Goal: Task Accomplishment & Management: Complete application form

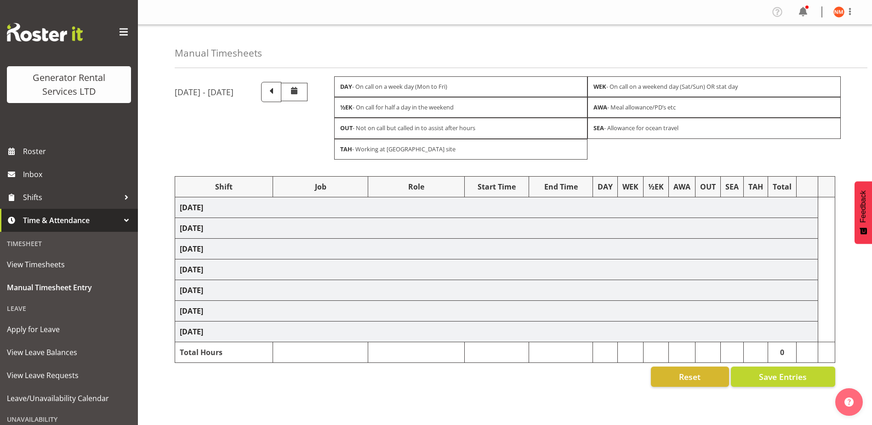
scroll to position [25, 0]
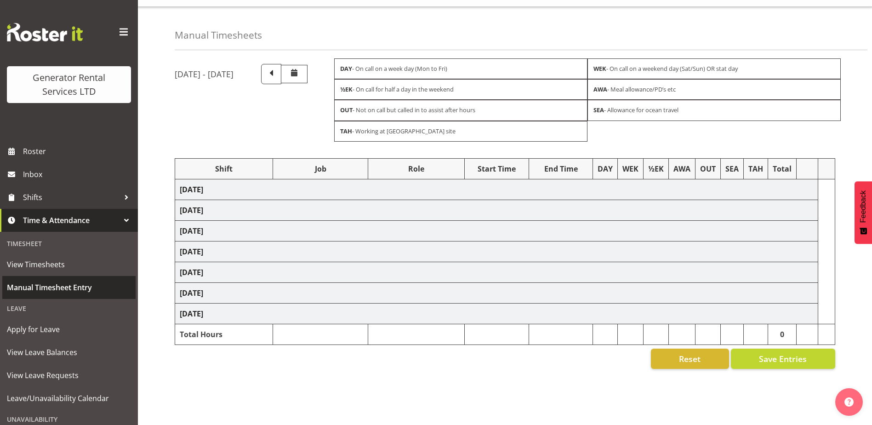
click at [55, 287] on span "Manual Timesheet Entry" at bounding box center [69, 287] width 124 height 14
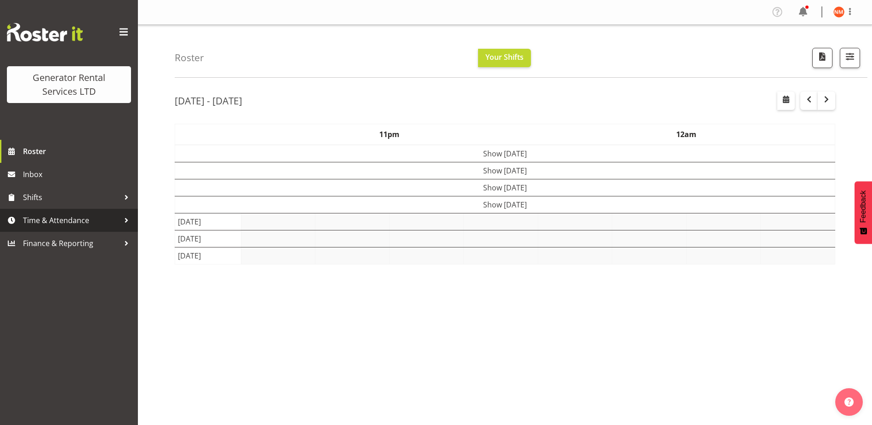
click at [49, 221] on span "Time & Attendance" at bounding box center [71, 220] width 97 height 14
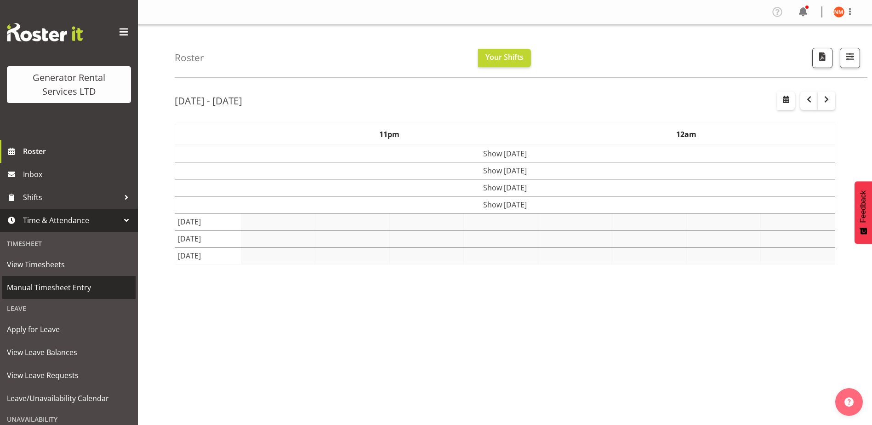
click at [50, 298] on link "Manual Timesheet Entry" at bounding box center [68, 287] width 133 height 23
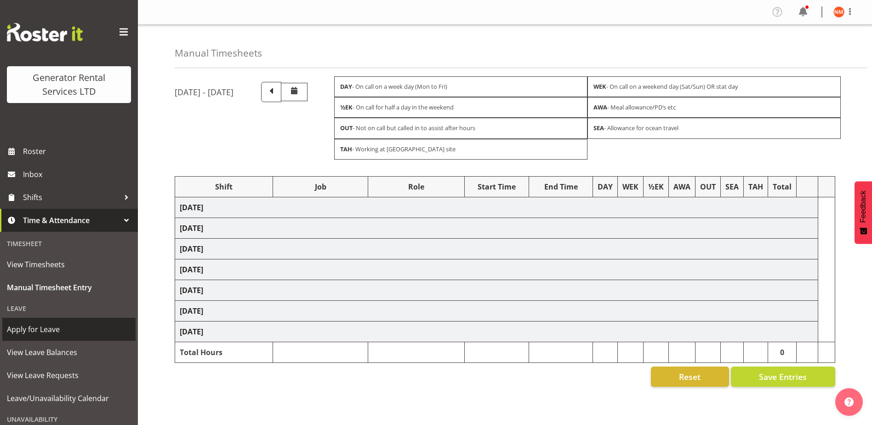
click at [53, 332] on span "Apply for Leave" at bounding box center [69, 329] width 124 height 14
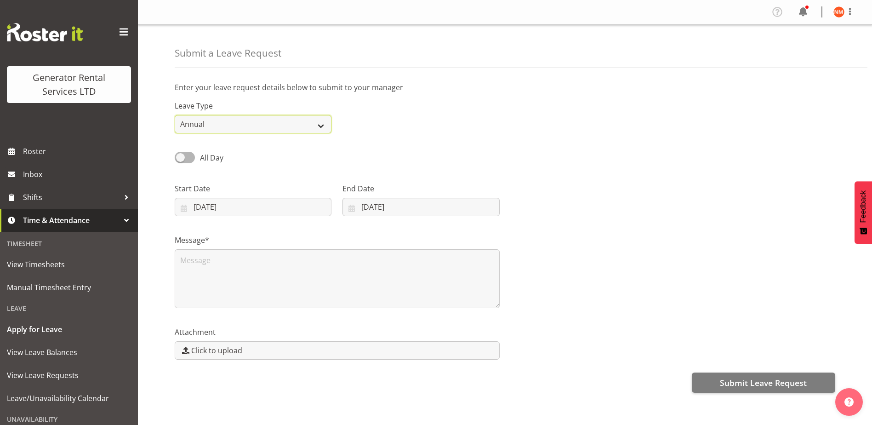
click at [285, 122] on select "Annual Sick Bereavement Day In Lieu Other" at bounding box center [253, 124] width 157 height 18
click at [175, 115] on select "Annual Sick Bereavement Day In Lieu Other" at bounding box center [253, 124] width 157 height 18
click at [267, 207] on input "19/09/2025" at bounding box center [253, 207] width 157 height 18
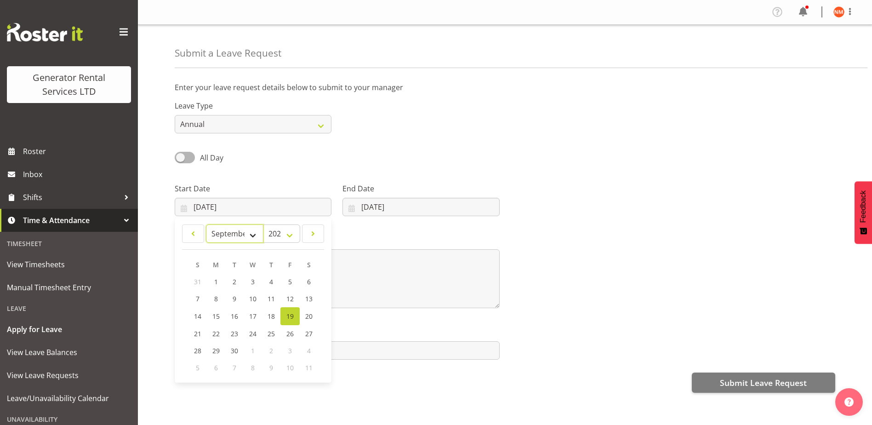
click at [257, 235] on select "January February March April May June July August September October November De…" at bounding box center [234, 233] width 57 height 18
select select "9"
click at [206, 224] on select "January February March April May June July August September October November De…" at bounding box center [234, 233] width 57 height 18
click at [256, 313] on span "15" at bounding box center [253, 315] width 7 height 9
type input "15/10/2025"
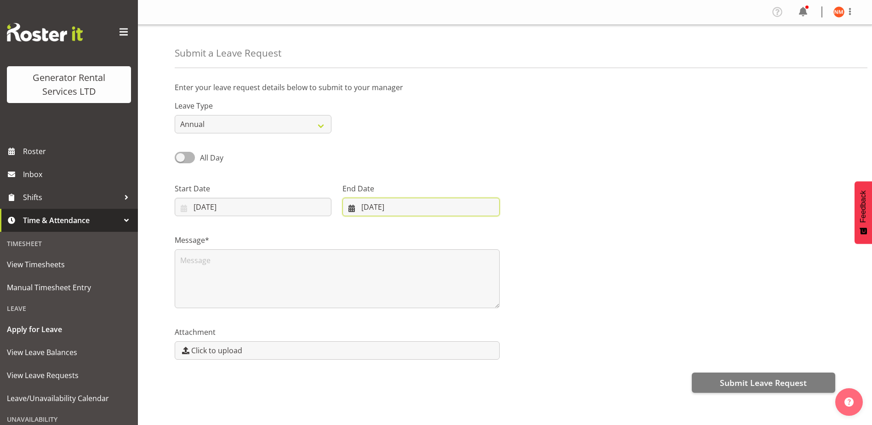
click at [391, 209] on input "19/09/2025" at bounding box center [420, 207] width 157 height 18
click at [404, 233] on select "January February March April May June July August September October November De…" at bounding box center [382, 233] width 63 height 18
select select "9"
click at [351, 224] on select "January February March April May June July August September October November De…" at bounding box center [382, 233] width 63 height 18
click at [439, 317] on link "16" at bounding box center [434, 315] width 18 height 17
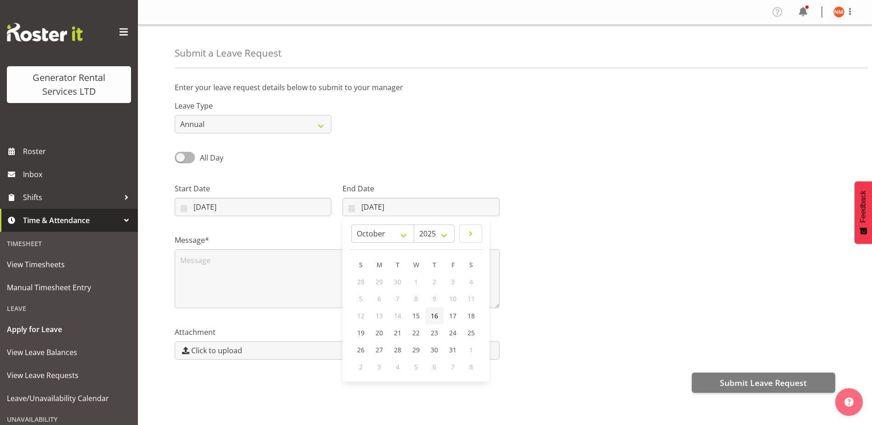
type input "16/10/2025"
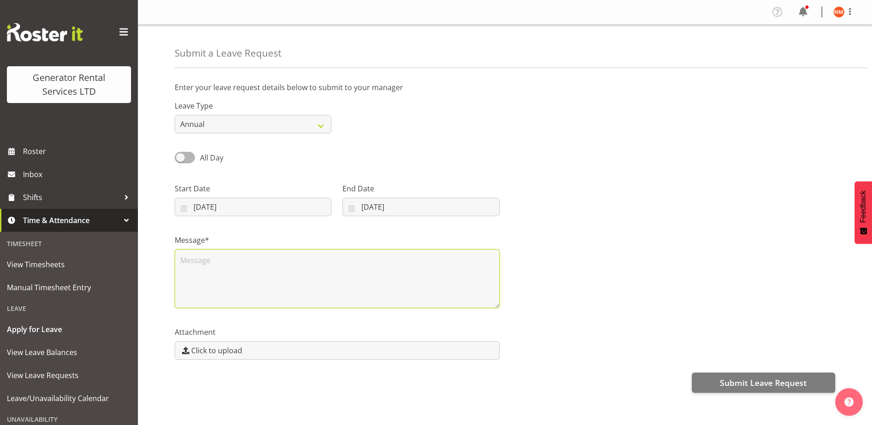
click at [331, 269] on textarea at bounding box center [337, 278] width 325 height 59
type textarea "Annual time"
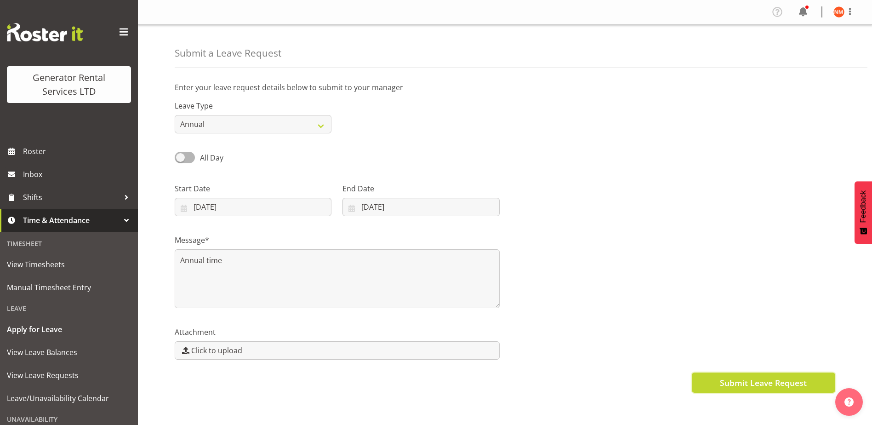
click at [780, 376] on span "Submit Leave Request" at bounding box center [763, 382] width 87 height 12
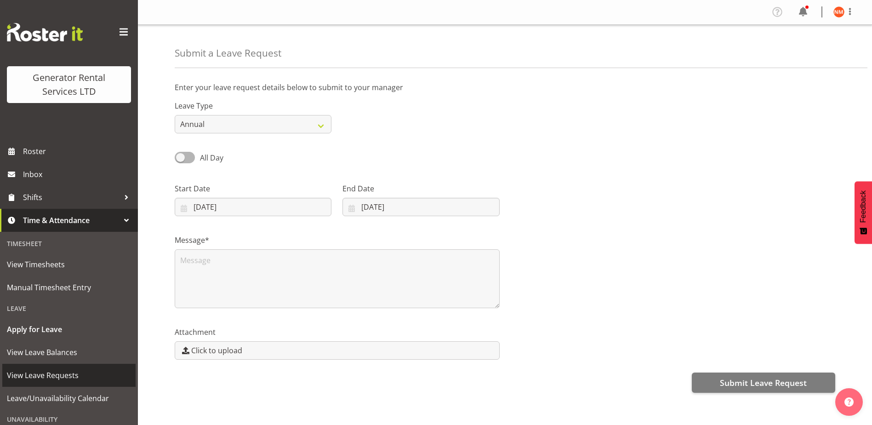
click at [61, 371] on span "View Leave Requests" at bounding box center [69, 375] width 124 height 14
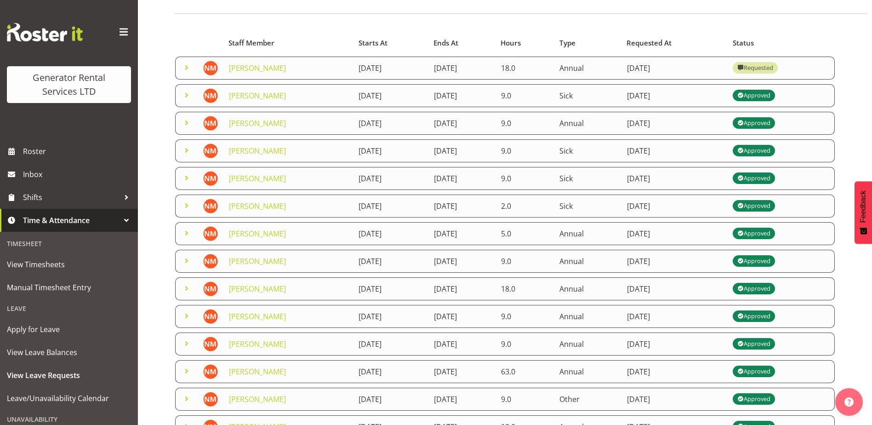
scroll to position [61, 0]
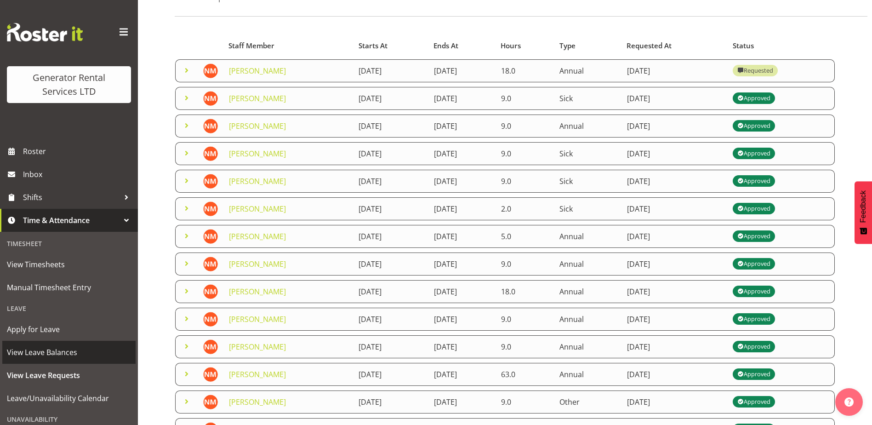
click at [72, 358] on span "View Leave Balances" at bounding box center [69, 352] width 124 height 14
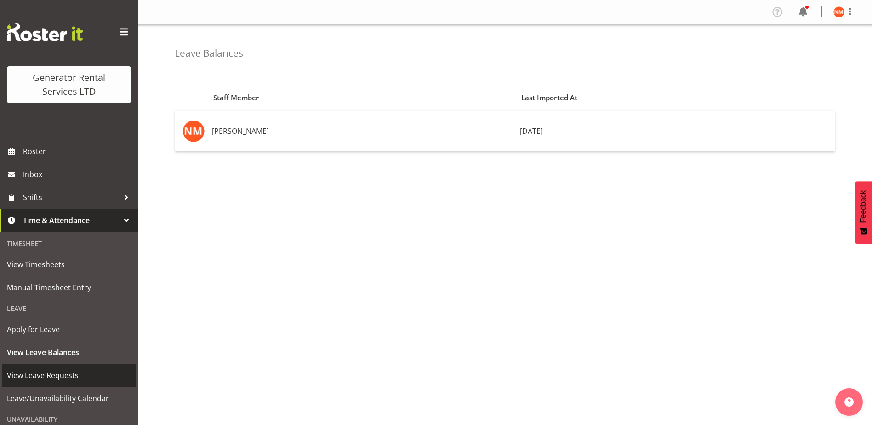
click at [61, 379] on span "View Leave Requests" at bounding box center [69, 375] width 124 height 14
